Goal: Task Accomplishment & Management: Manage account settings

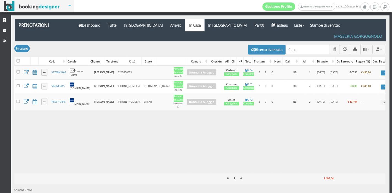
scroll to position [9, 0]
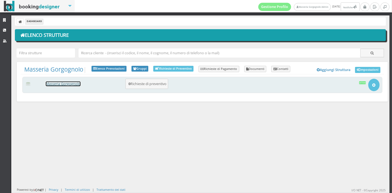
click at [64, 86] on link "Masseria Gorgognolo" at bounding box center [63, 84] width 35 height 5
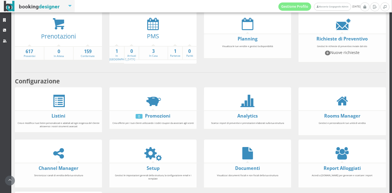
scroll to position [35, 0]
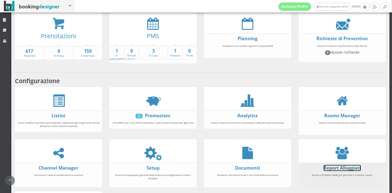
click at [344, 166] on link "Report Alloggiati" at bounding box center [342, 168] width 37 height 6
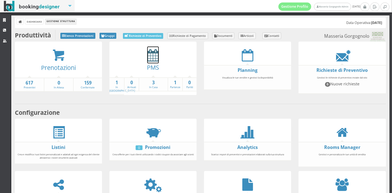
click at [150, 56] on icon at bounding box center [153, 55] width 12 height 12
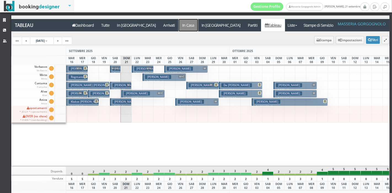
click at [179, 24] on a=pms-instay-reservations"] "In Casa" at bounding box center [188, 25] width 19 height 12
